Goal: Task Accomplishment & Management: Use online tool/utility

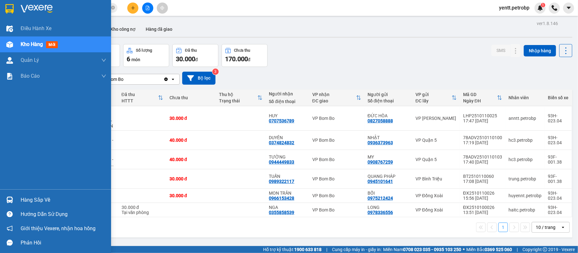
click at [24, 204] on div "Hàng sắp về" at bounding box center [64, 201] width 86 height 10
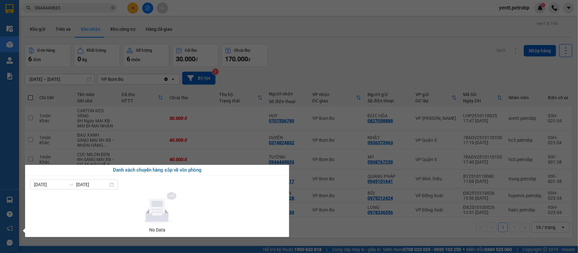
click at [381, 41] on section "Kết quả [PERSON_NAME] ( 66 ) Bộ lọc Mã ĐH Trạng thái Món hàng [PERSON_NAME] [PE…" at bounding box center [289, 126] width 578 height 253
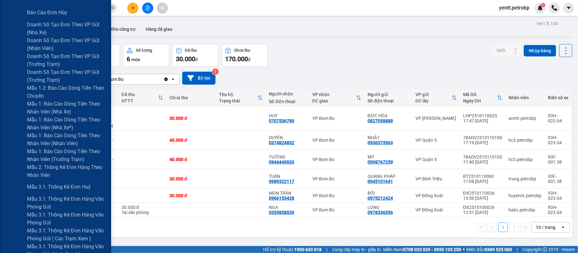
scroll to position [339, 0]
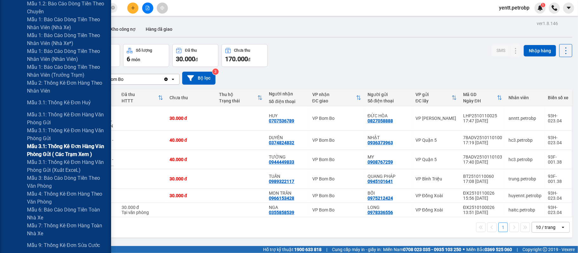
click at [72, 153] on span "Mẫu 3.1: Thống kê đơn hàng văn phòng gửi ( các trạm xem )" at bounding box center [66, 151] width 79 height 16
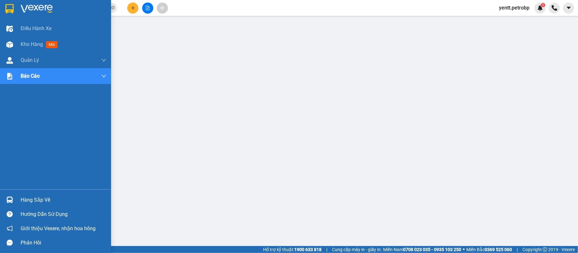
click at [31, 204] on div "Hàng sắp về" at bounding box center [64, 201] width 86 height 10
click at [32, 47] on span "Kho hàng" at bounding box center [32, 44] width 22 height 6
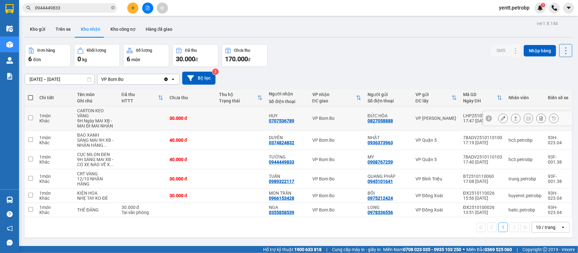
click at [499, 117] on button at bounding box center [503, 118] width 9 height 11
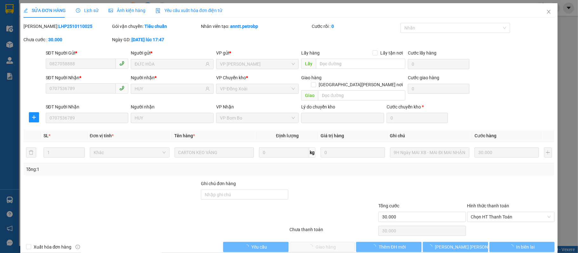
type input "0827058888"
type input "ĐỨC HÒA"
type input "0707536789"
type input "HUY"
type input "30.000"
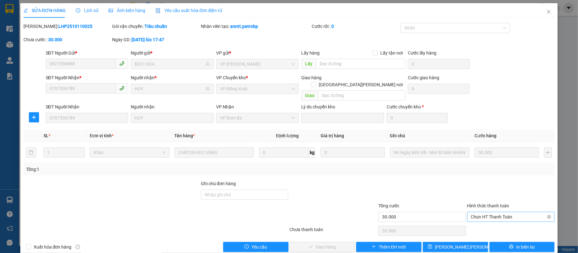
click at [497, 216] on div "Chọn HT Thanh Toán" at bounding box center [511, 217] width 88 height 10
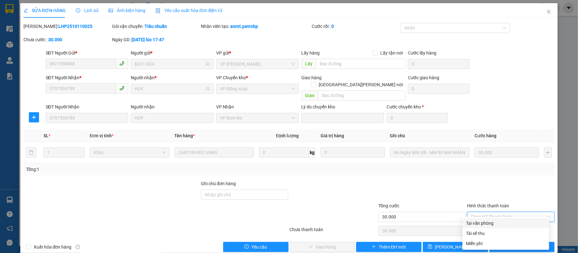
click at [478, 226] on div "Tại văn phòng" at bounding box center [506, 223] width 79 height 7
type input "0"
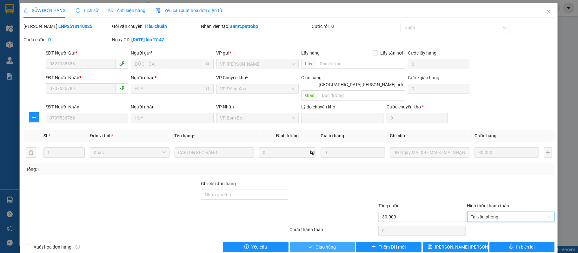
click at [338, 242] on button "Giao hàng" at bounding box center [322, 247] width 65 height 10
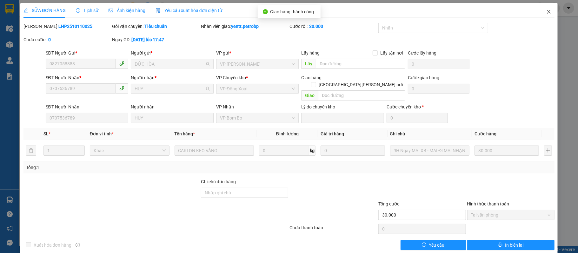
click at [540, 7] on span "Close" at bounding box center [549, 12] width 18 height 18
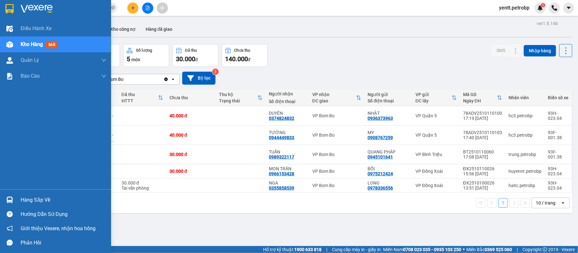
click at [33, 206] on div "Hàng sắp về" at bounding box center [55, 200] width 111 height 14
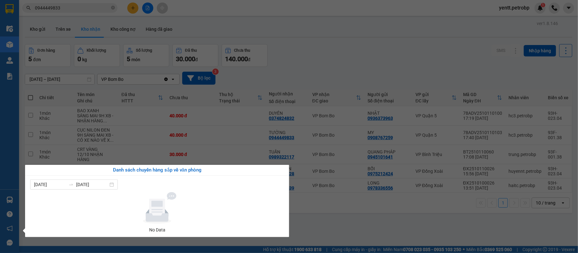
click at [353, 49] on section "Kết quả [PERSON_NAME] ( 66 ) Bộ lọc Mã ĐH Trạng thái Món hàng [PERSON_NAME] [PE…" at bounding box center [289, 126] width 578 height 253
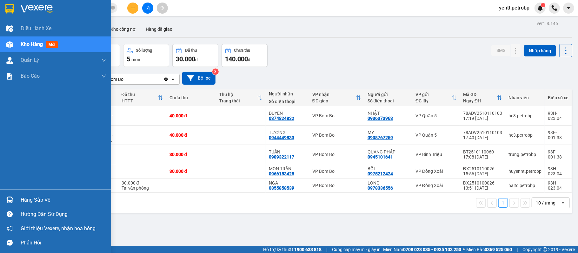
click at [36, 203] on div "Hàng sắp về" at bounding box center [64, 201] width 86 height 10
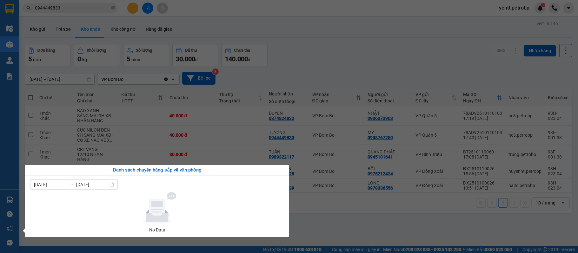
click at [332, 53] on section "Kết quả [PERSON_NAME] ( 66 ) Bộ lọc Mã ĐH Trạng thái Món hàng [PERSON_NAME] [PE…" at bounding box center [289, 126] width 578 height 253
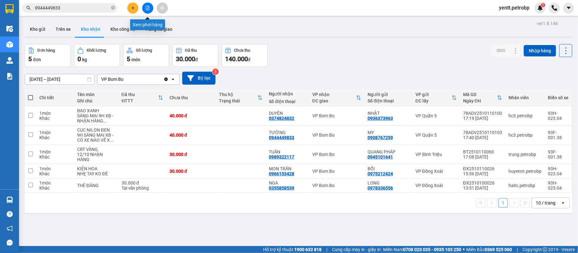
click at [151, 10] on button at bounding box center [147, 8] width 11 height 11
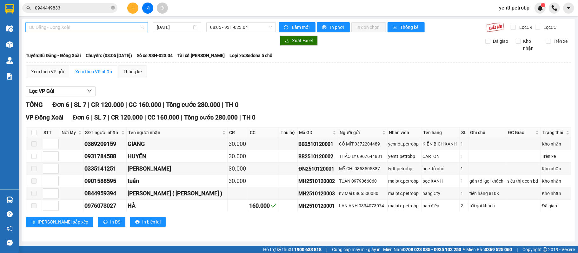
click at [93, 27] on span "Bù Đăng - Đồng Xoài" at bounding box center [86, 28] width 115 height 10
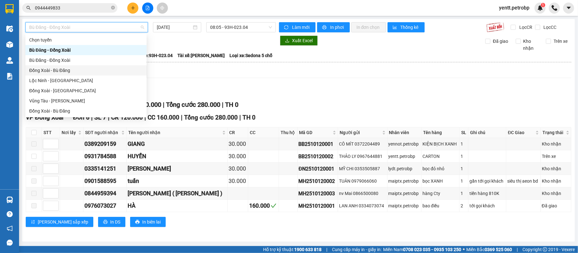
click at [56, 70] on div "Đồng Xoài - Bù Đăng" at bounding box center [86, 70] width 114 height 7
type input "[DATE]"
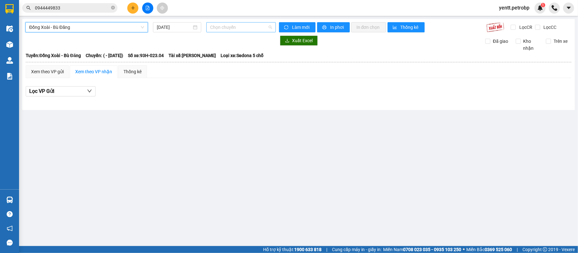
click at [240, 24] on span "Chọn chuyến" at bounding box center [241, 28] width 62 height 10
click at [76, 32] on span "Đồng Xoài - Bù Đăng" at bounding box center [86, 28] width 115 height 10
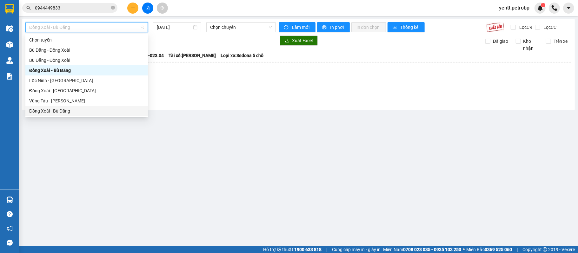
click at [62, 108] on div "Đồng Xoài - Bù Đăng" at bounding box center [86, 111] width 115 height 7
type input "[DATE]"
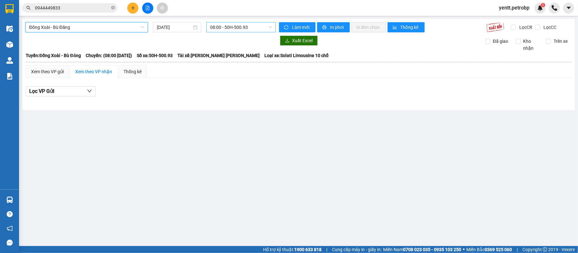
click at [235, 30] on span "08:00 - 50H-500.93" at bounding box center [241, 28] width 62 height 10
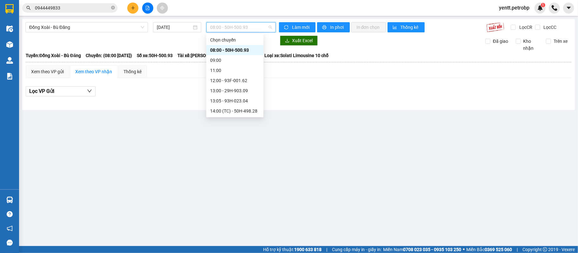
scroll to position [71, 0]
click at [229, 83] on div "18:30 - 93H-023.04" at bounding box center [235, 80] width 50 height 7
